Goal: Transaction & Acquisition: Purchase product/service

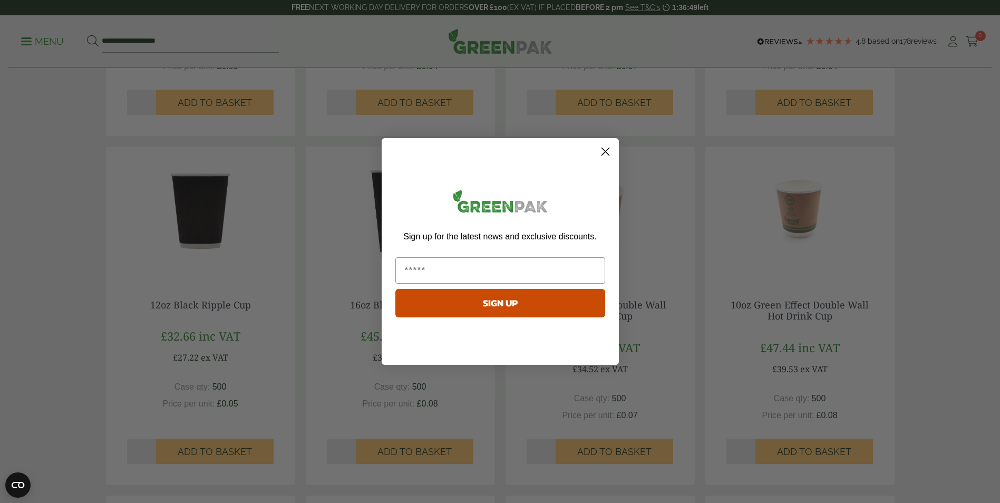
scroll to position [313, 0]
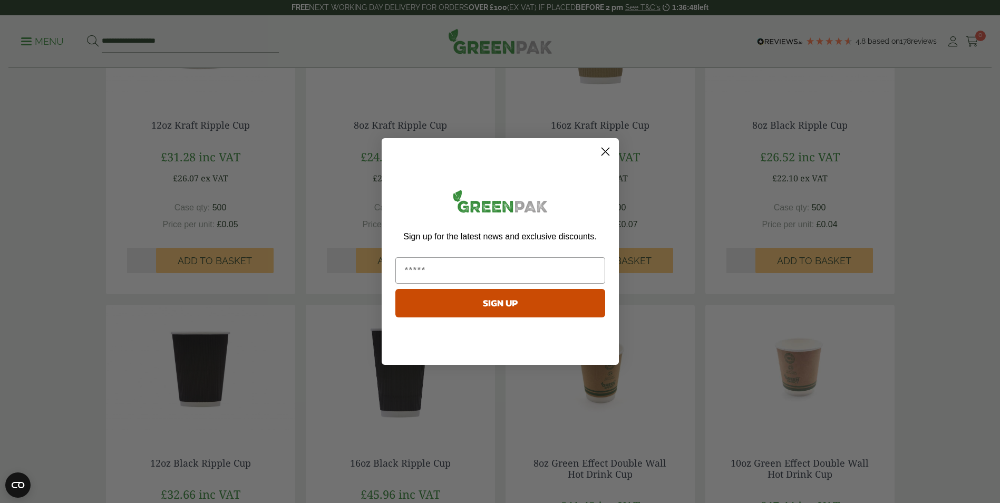
click at [607, 150] on icon "Close dialog" at bounding box center [604, 151] width 7 height 7
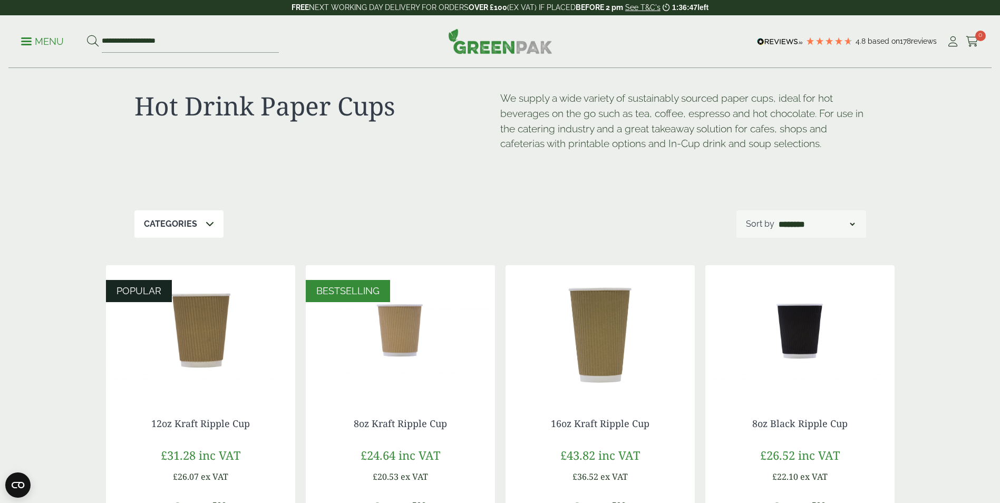
scroll to position [0, 0]
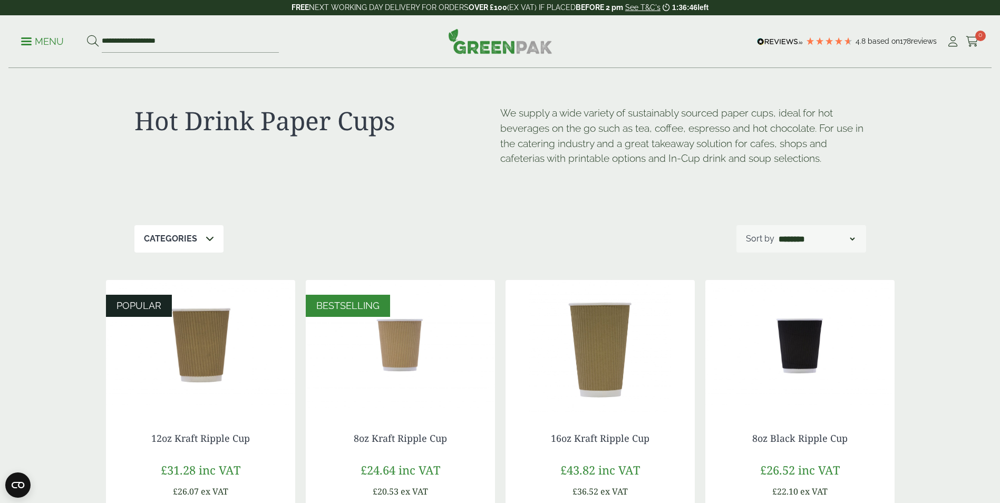
click at [202, 238] on div "Categories" at bounding box center [178, 238] width 89 height 27
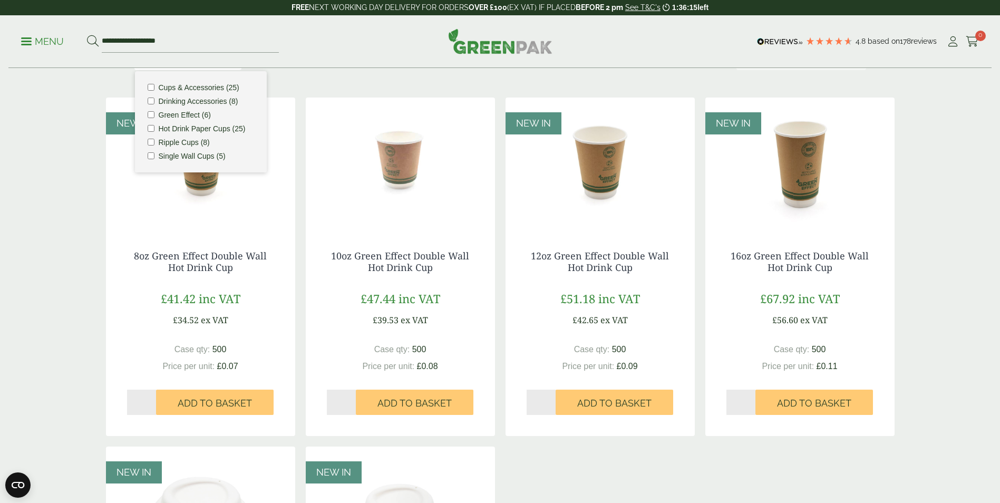
scroll to position [158, 0]
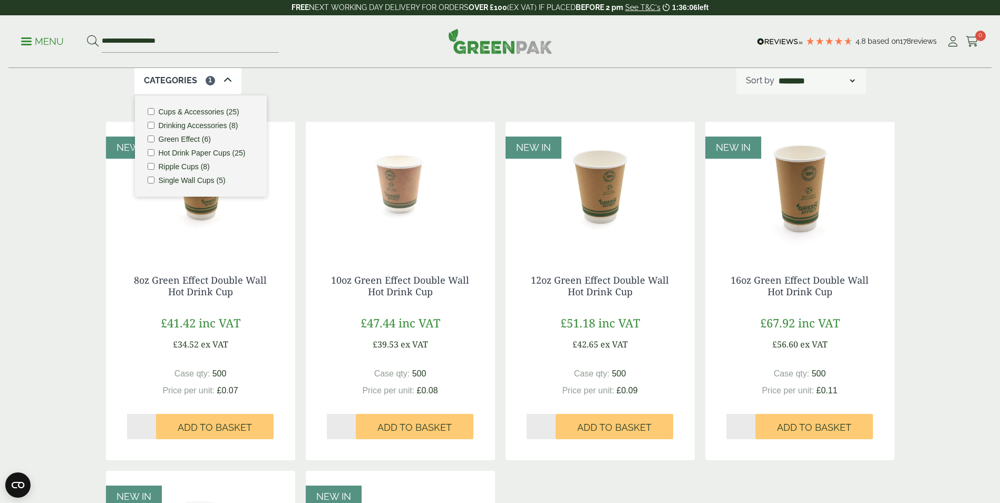
click at [262, 223] on img at bounding box center [200, 188] width 189 height 132
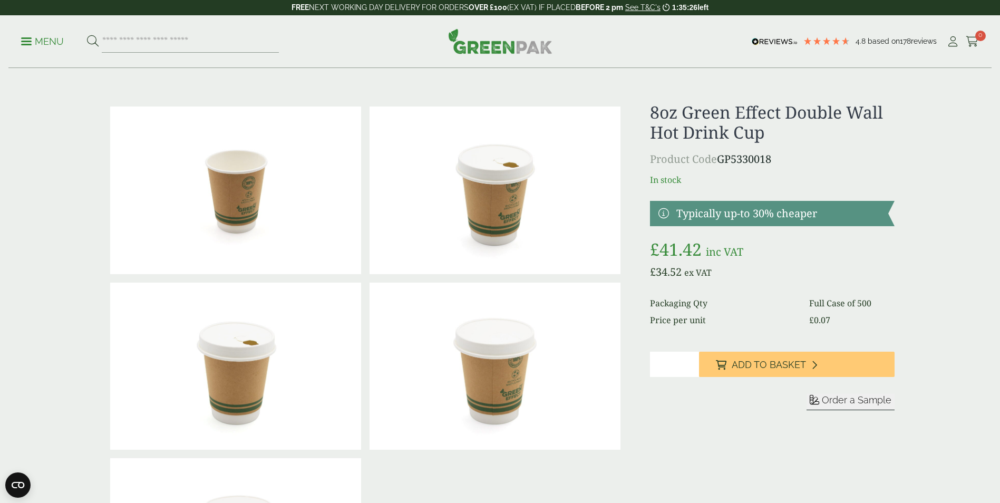
click at [28, 41] on span at bounding box center [26, 42] width 11 height 2
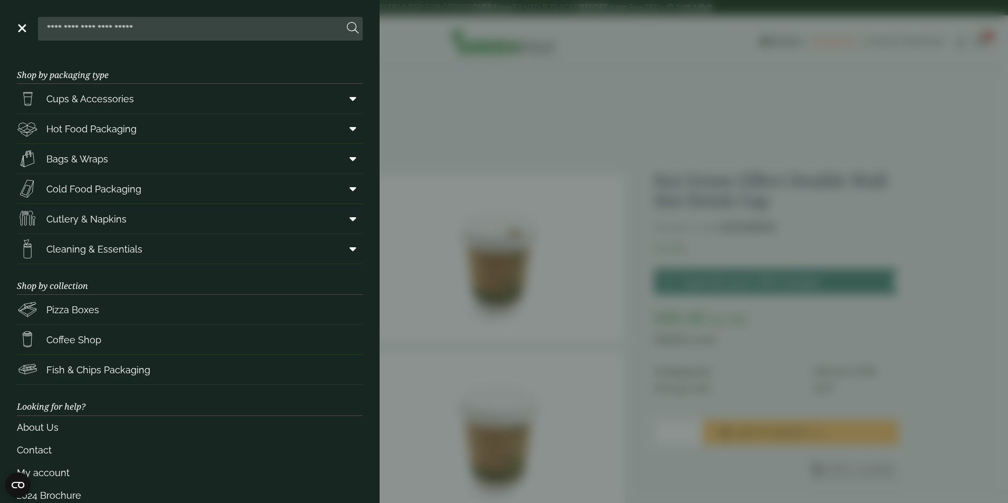
click at [143, 35] on input "search" at bounding box center [192, 28] width 301 height 22
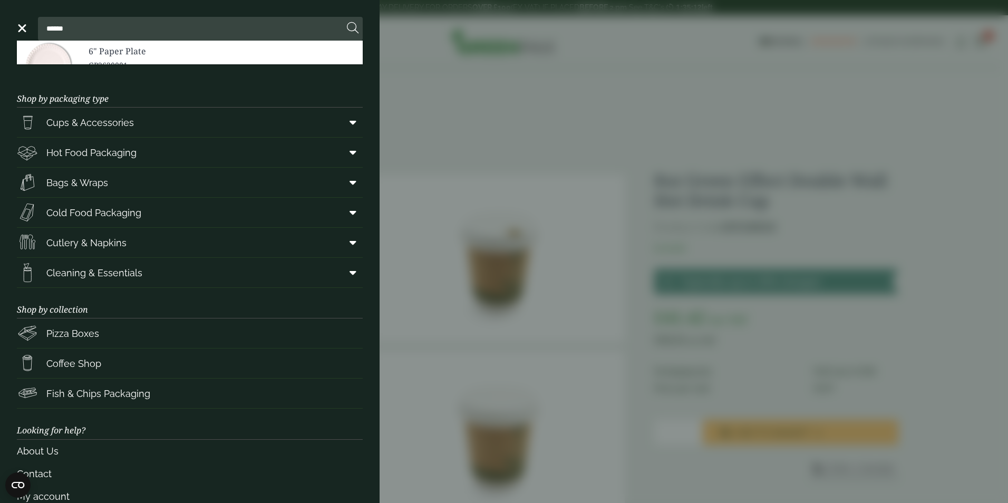
type input "******"
click at [347, 22] on button at bounding box center [353, 29] width 12 height 14
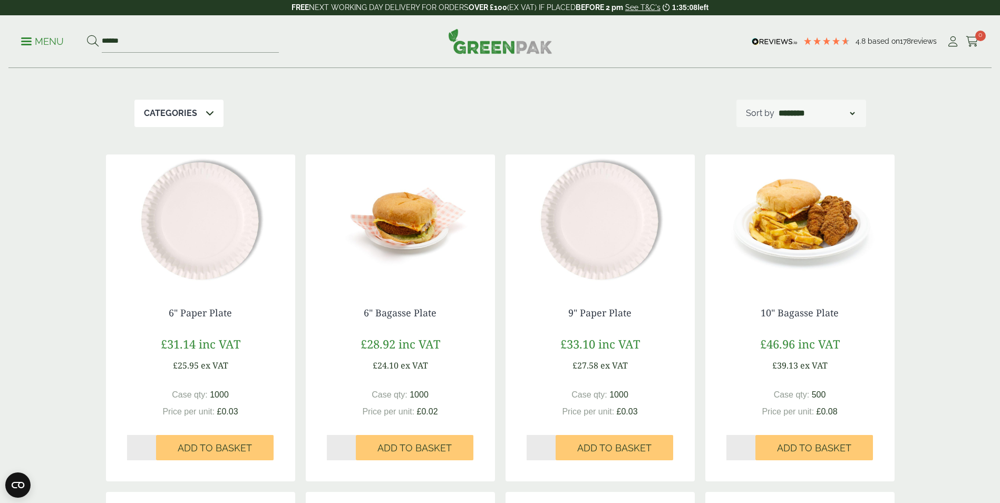
scroll to position [105, 0]
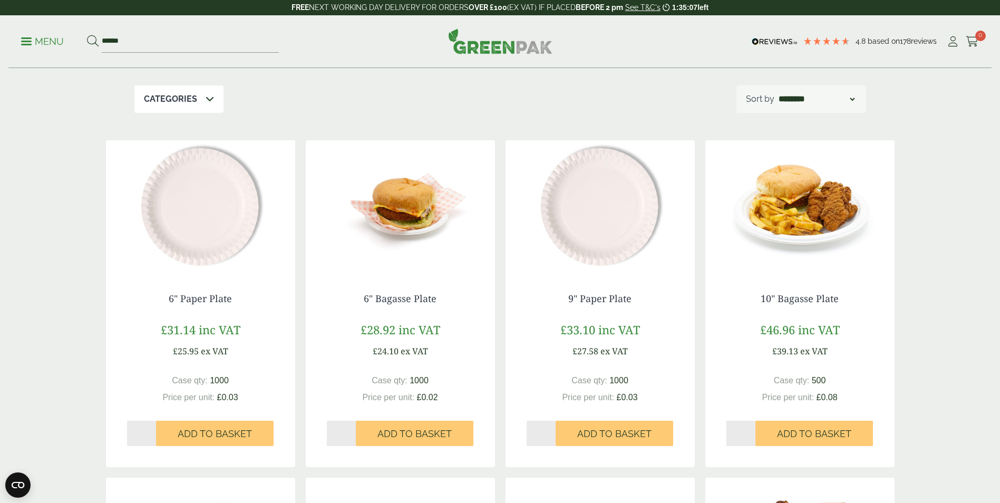
click at [209, 102] on icon at bounding box center [210, 98] width 8 height 8
